Goal: Information Seeking & Learning: Learn about a topic

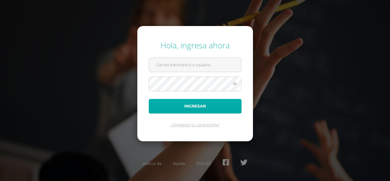
type input "[EMAIL_ADDRESS][DOMAIN_NAME]"
click at [200, 107] on button "Ingresar" at bounding box center [195, 106] width 93 height 15
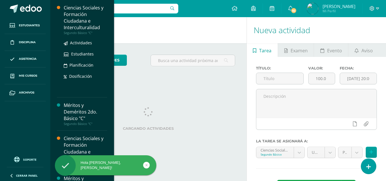
click at [67, 17] on div "Ciencias Sociales y Formación Ciudadana e Interculturalidad" at bounding box center [85, 18] width 43 height 26
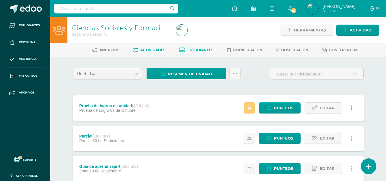
click at [202, 49] on span "Estudiantes" at bounding box center [200, 50] width 26 height 4
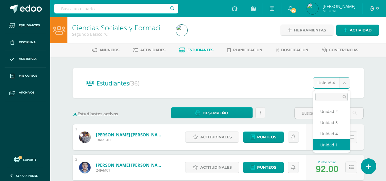
select select "/dashboard/teacher/section/4022/students/?unit=159105"
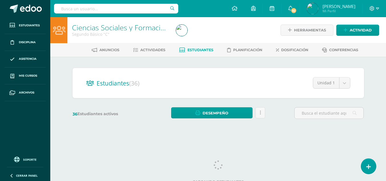
click at [282, 110] on div "36 Estudiantes activos Desempeño Descargar como HTML Descargar como PDF Enviar …" at bounding box center [218, 113] width 296 height 12
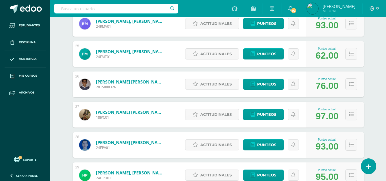
scroll to position [781, 0]
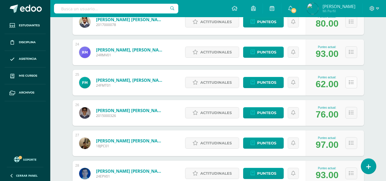
click at [355, 84] on button at bounding box center [351, 83] width 12 height 12
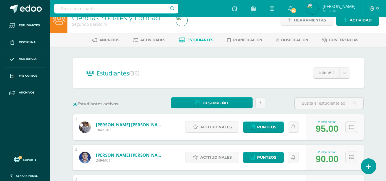
scroll to position [0, 0]
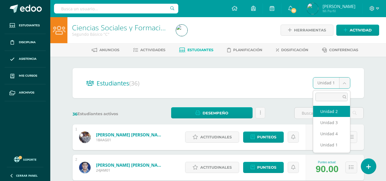
select select "/dashboard/teacher/section/4022/students/?unit=159110"
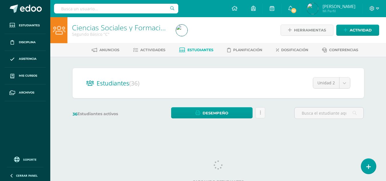
click at [281, 103] on div "Estudiantes (36) Unidad 2 Unidad 2 Unidad 3 Unidad 4 Unidad 1 36 Estudiantes ac…" at bounding box center [218, 96] width 296 height 56
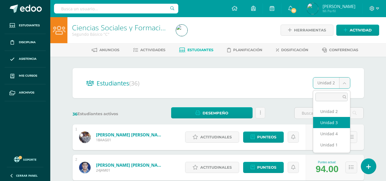
select select "/dashboard/teacher/section/4022/students/?unit=159115"
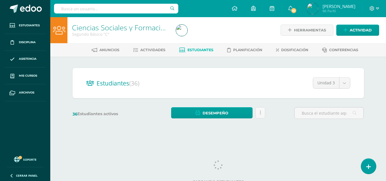
click at [280, 112] on div "36 Estudiantes activos Desempeño Descargar como HTML Descargar como PDF Enviar …" at bounding box center [218, 113] width 296 height 12
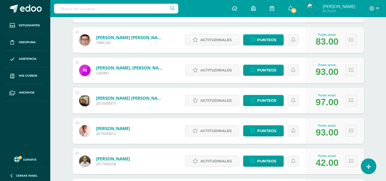
scroll to position [457, 0]
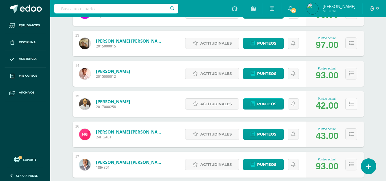
click at [350, 104] on icon at bounding box center [351, 103] width 5 height 5
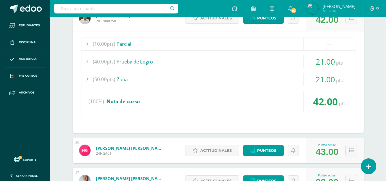
scroll to position [600, 0]
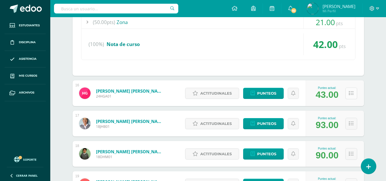
click at [351, 95] on icon at bounding box center [351, 93] width 5 height 5
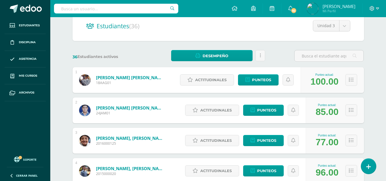
scroll to position [0, 0]
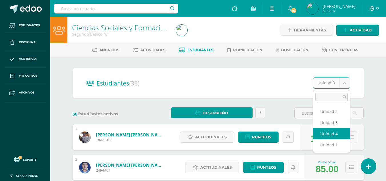
select select "/dashboard/teacher/section/4022/students/?unit=159119"
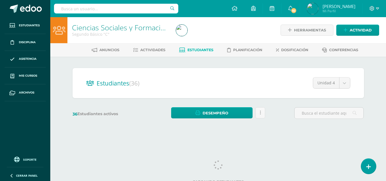
click at [281, 107] on div "36 Estudiantes activos Desempeño Descargar como HTML Descargar como PDF Enviar …" at bounding box center [218, 113] width 296 height 12
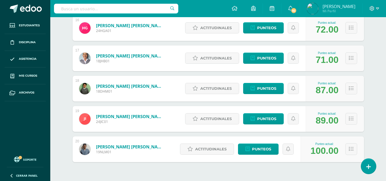
scroll to position [580, 0]
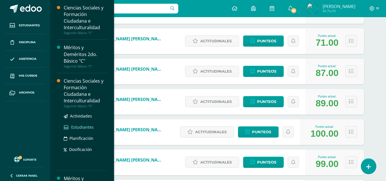
click at [79, 126] on span "Estudiantes" at bounding box center [82, 126] width 23 height 5
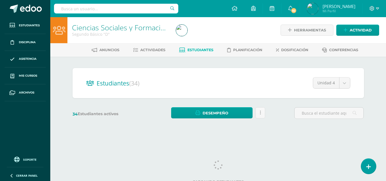
click at [196, 62] on div "Estudiantes (34) Unidad 4 Unidad 4 Unidad 3 Unidad 2 Unidad 1 34 Estudiantes ac…" at bounding box center [218, 96] width 314 height 79
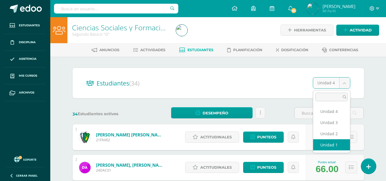
select select "/dashboard/teacher/section/4039/students/?unit=159405"
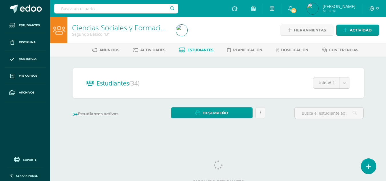
click at [275, 106] on div "Estudiantes (34) Unidad 1 Unidad 4 Unidad 3 Unidad 2 Unidad 1 34 Estudiantes ac…" at bounding box center [218, 96] width 296 height 56
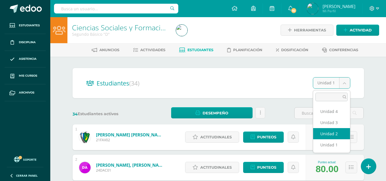
select select "/dashboard/teacher/section/4039/students/?unit=159410"
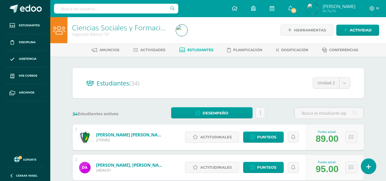
click at [276, 111] on div "34 Estudiantes activos Desempeño Descargar como HTML Descargar como PDF Enviar …" at bounding box center [218, 113] width 296 height 12
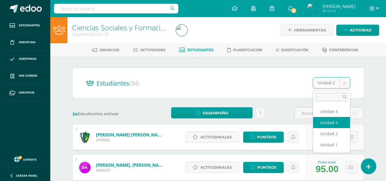
select select "/dashboard/teacher/section/4039/students/?unit=159415"
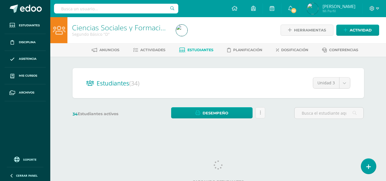
click at [278, 109] on div "34 Estudiantes activos Desempeño Descargar como HTML Descargar como PDF Enviar …" at bounding box center [218, 113] width 296 height 12
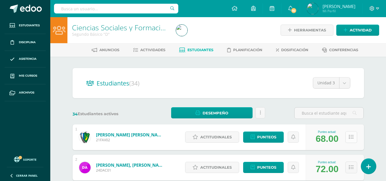
click at [350, 138] on icon at bounding box center [351, 136] width 5 height 5
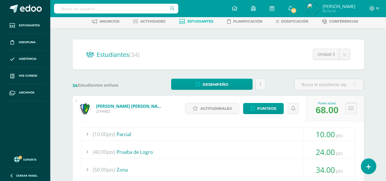
scroll to position [57, 0]
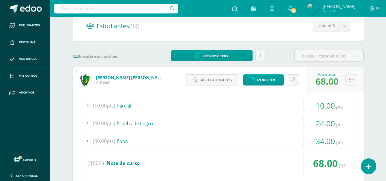
click at [83, 140] on div at bounding box center [86, 140] width 11 height 13
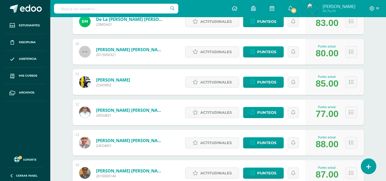
scroll to position [543, 0]
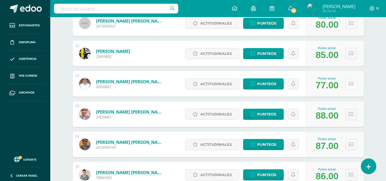
click at [349, 84] on icon at bounding box center [351, 83] width 5 height 5
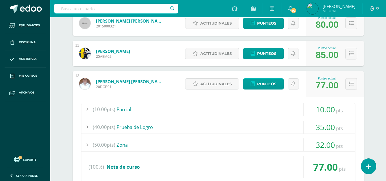
scroll to position [571, 0]
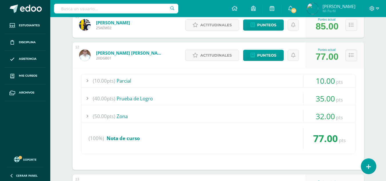
click at [88, 116] on div at bounding box center [86, 116] width 11 height 13
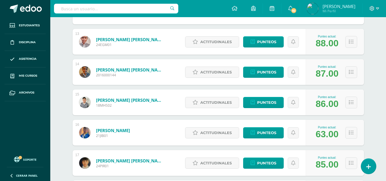
scroll to position [799, 0]
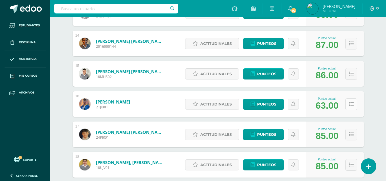
click at [349, 103] on icon at bounding box center [351, 104] width 5 height 5
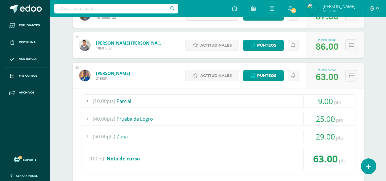
scroll to position [857, 0]
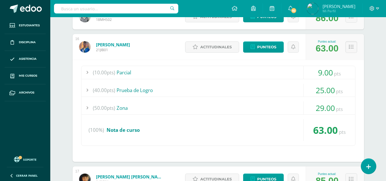
click at [85, 108] on div at bounding box center [86, 107] width 11 height 13
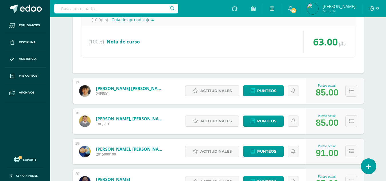
scroll to position [1028, 0]
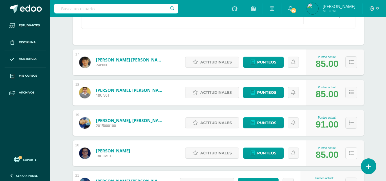
click at [351, 154] on icon at bounding box center [351, 152] width 5 height 5
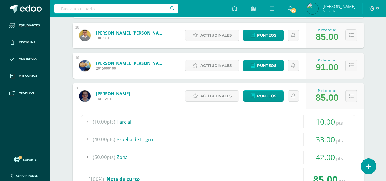
scroll to position [1114, 0]
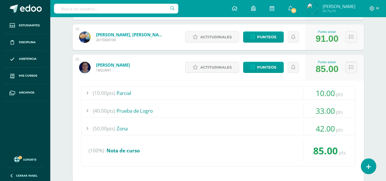
click at [87, 128] on div at bounding box center [86, 128] width 11 height 13
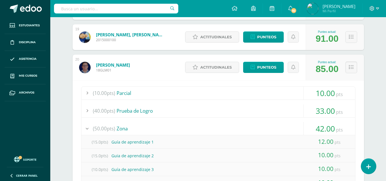
scroll to position [1142, 0]
